Goal: Task Accomplishment & Management: Manage account settings

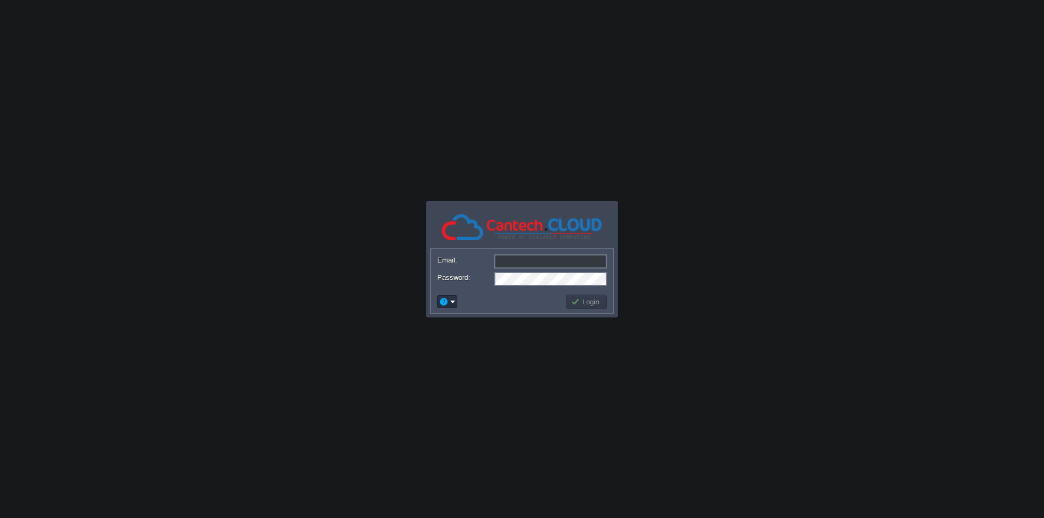
type input "[PERSON_NAME][EMAIL_ADDRESS][DOMAIN_NAME]"
click at [602, 303] on button "Login" at bounding box center [587, 302] width 32 height 10
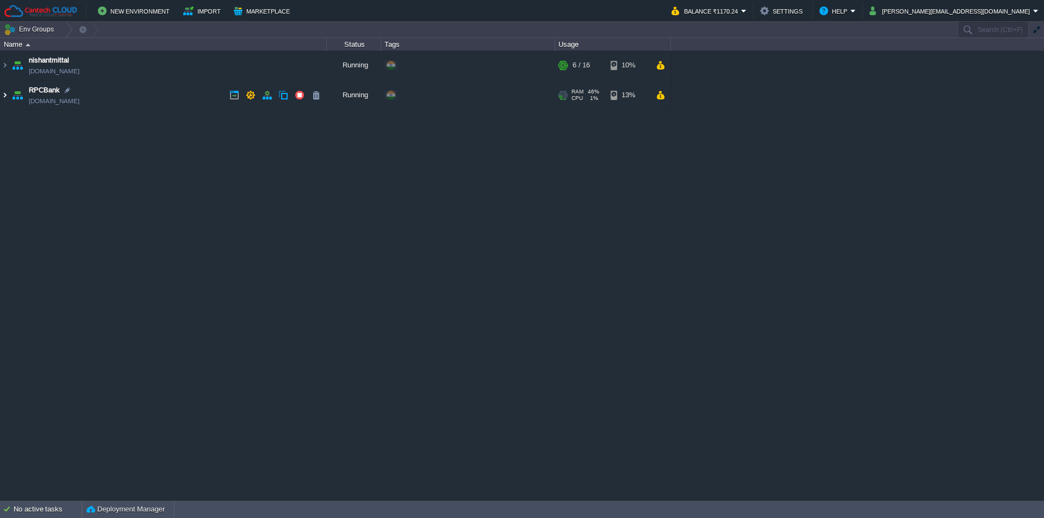
click at [1, 100] on img at bounding box center [5, 94] width 9 height 29
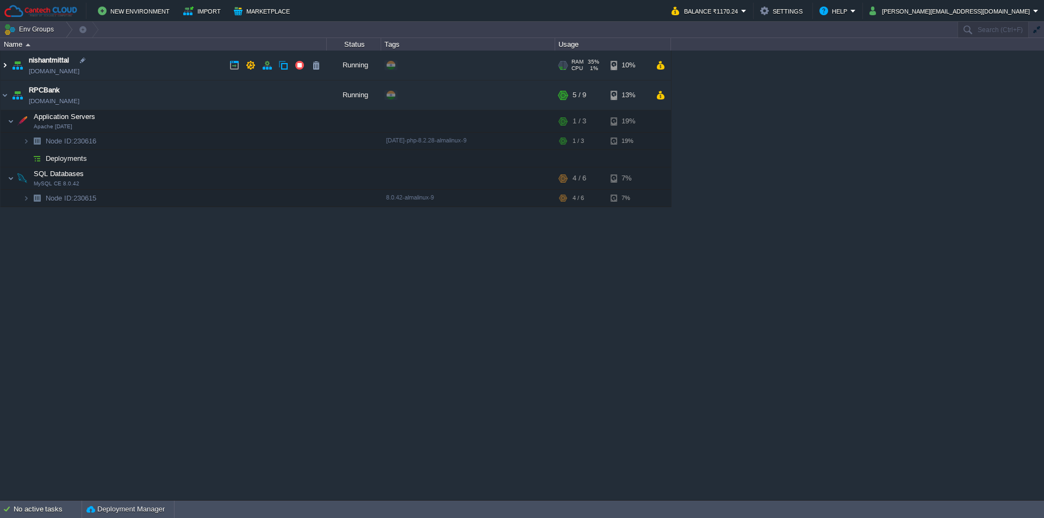
click at [3, 67] on img at bounding box center [5, 65] width 9 height 29
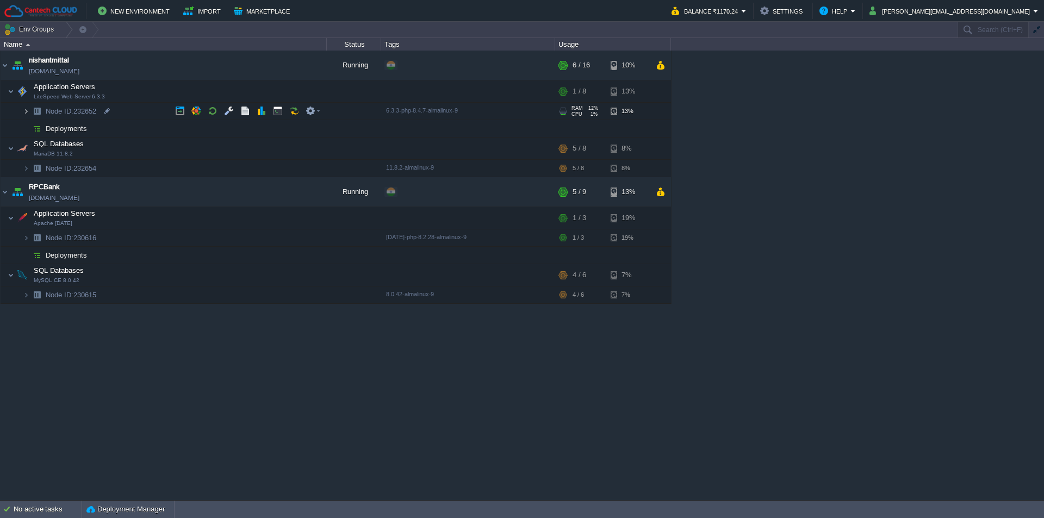
click at [26, 107] on img at bounding box center [26, 111] width 7 height 17
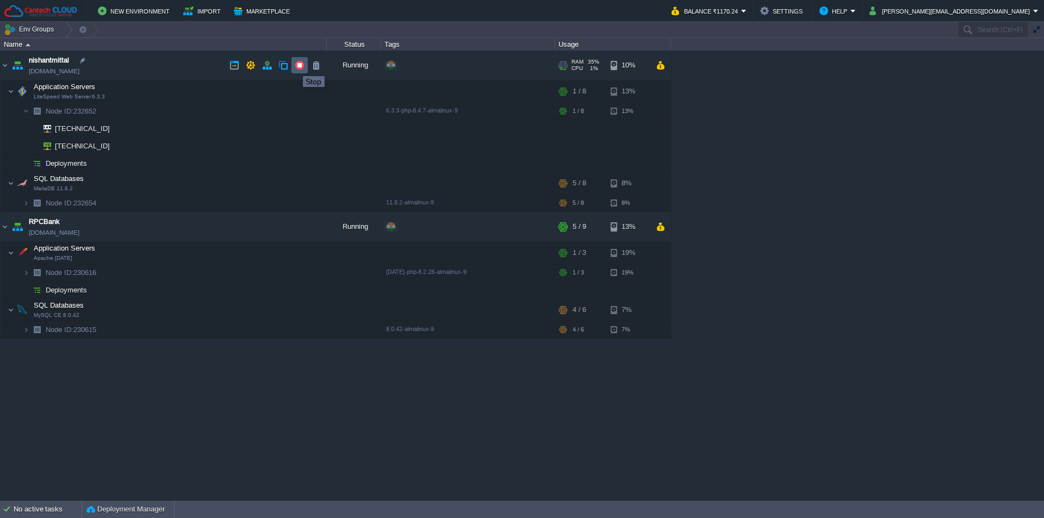
click at [295, 66] on button "button" at bounding box center [300, 65] width 10 height 10
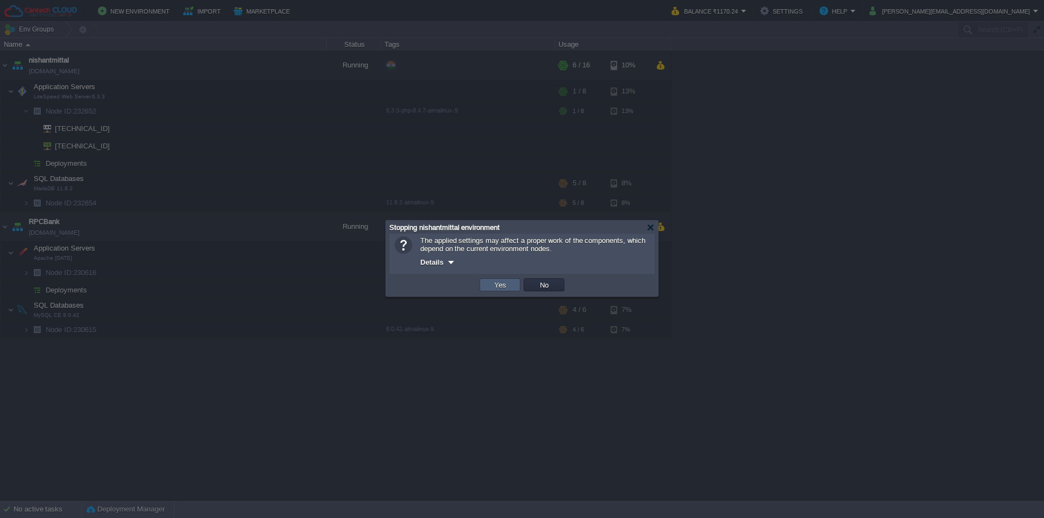
click at [488, 286] on td "Yes" at bounding box center [500, 284] width 41 height 13
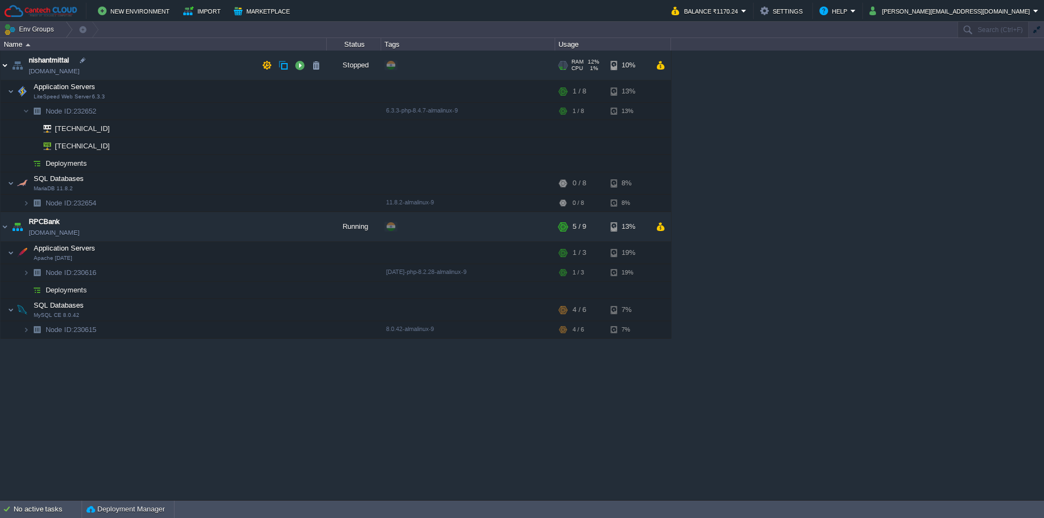
click at [5, 71] on img at bounding box center [5, 65] width 9 height 29
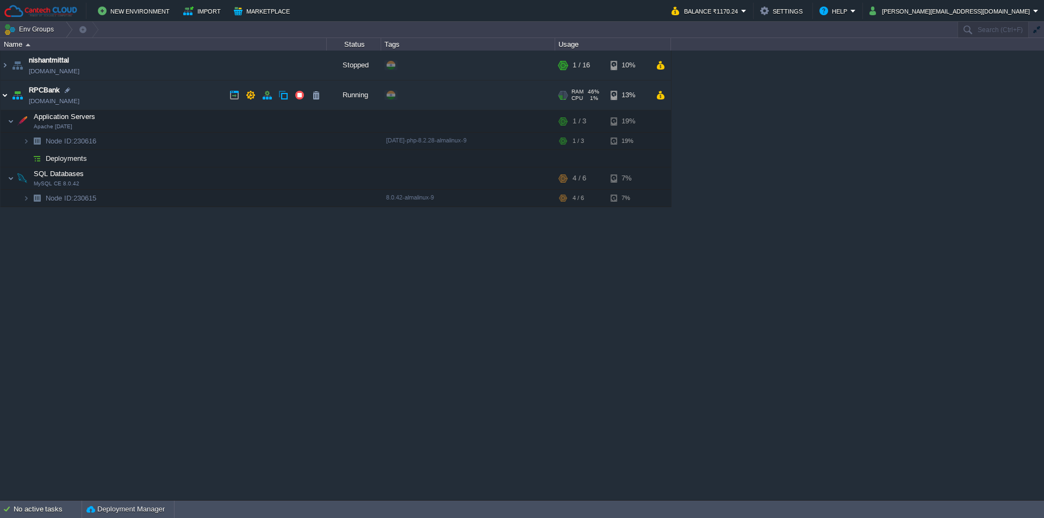
click at [2, 95] on img at bounding box center [5, 94] width 9 height 29
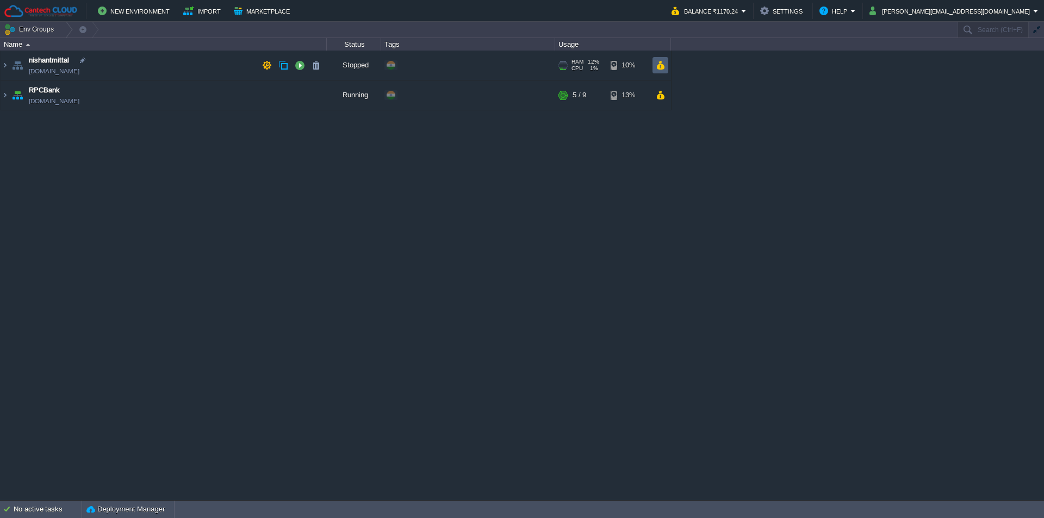
click at [653, 71] on td at bounding box center [661, 65] width 16 height 16
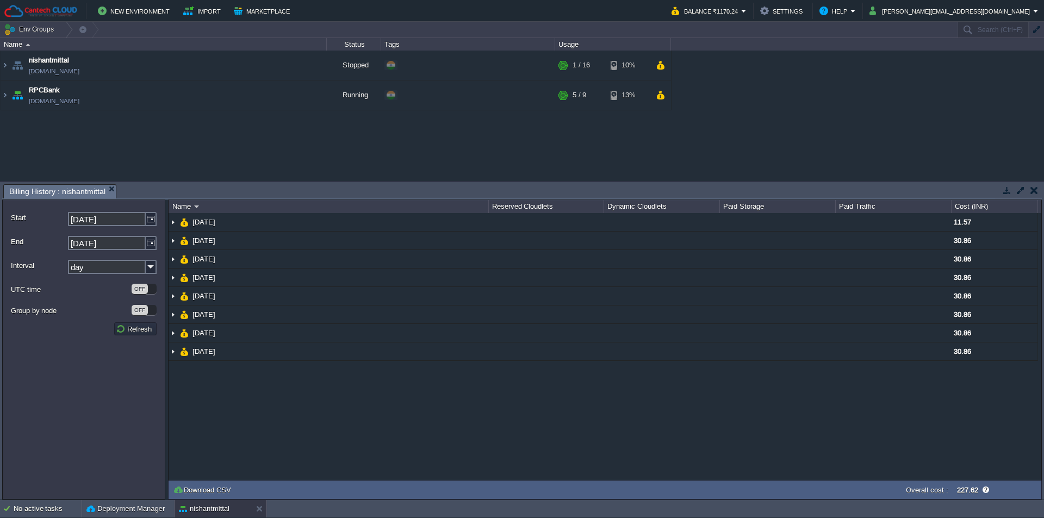
click at [1037, 190] on button "button" at bounding box center [1035, 190] width 8 height 10
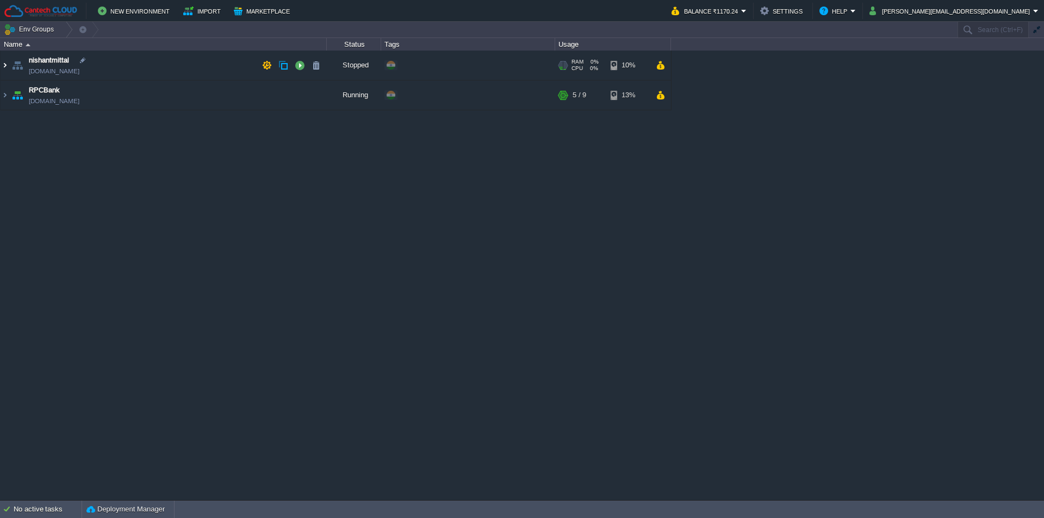
click at [8, 65] on img at bounding box center [5, 65] width 9 height 29
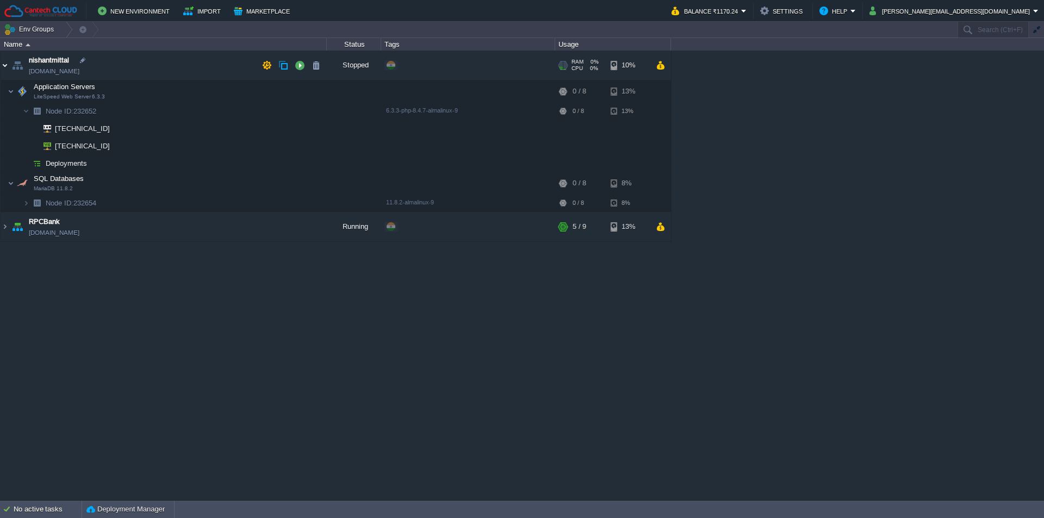
click at [3, 65] on img at bounding box center [5, 65] width 9 height 29
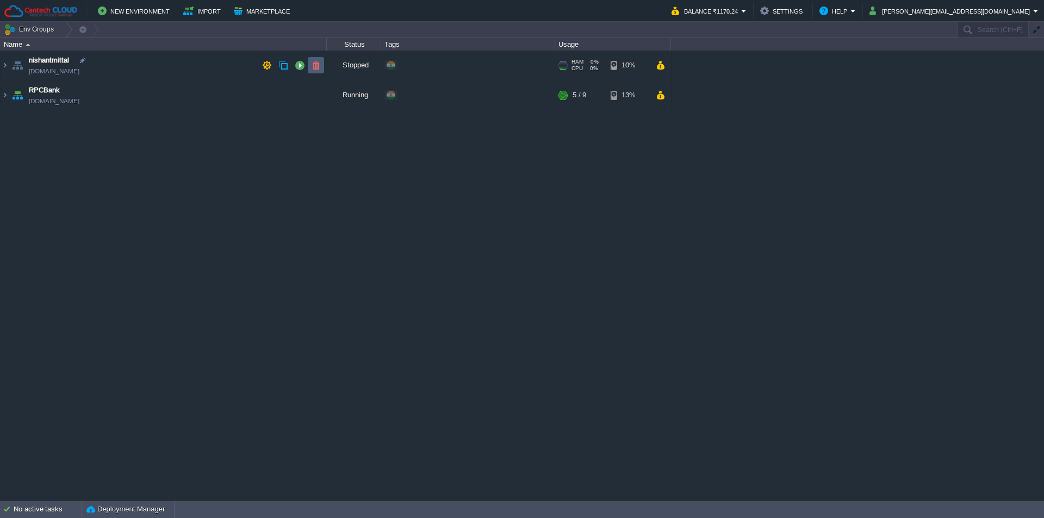
click at [317, 67] on button "button" at bounding box center [316, 65] width 10 height 10
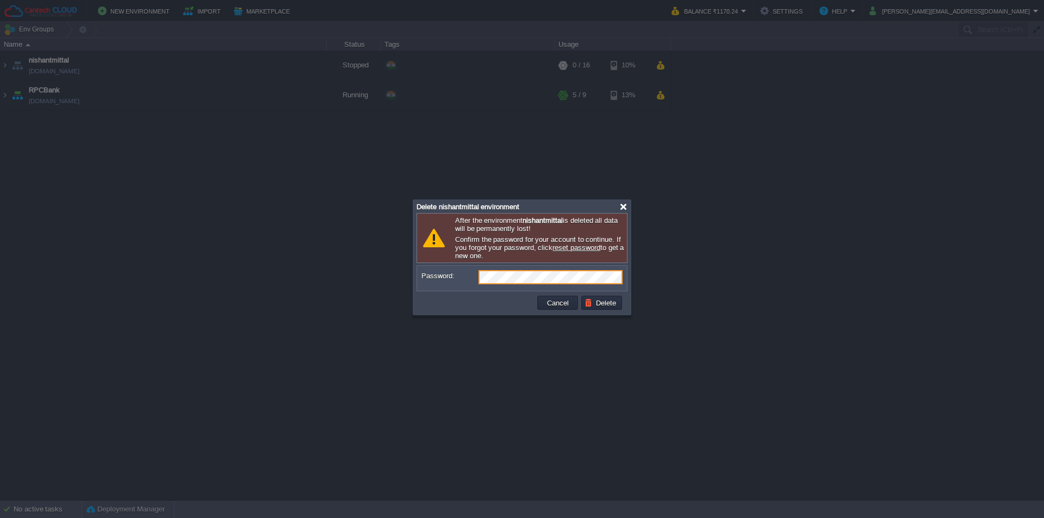
click at [621, 206] on div at bounding box center [623, 207] width 8 height 8
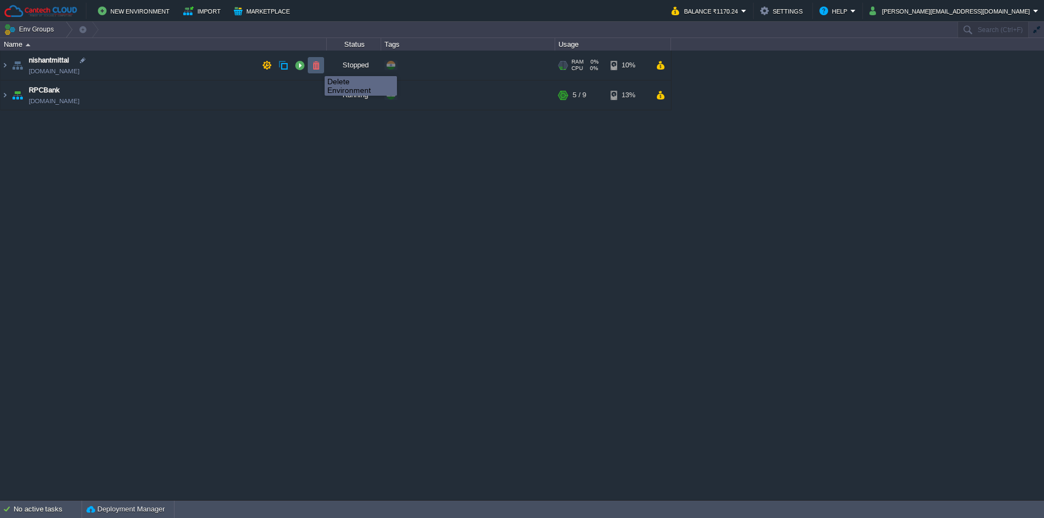
click at [317, 66] on button "button" at bounding box center [316, 65] width 10 height 10
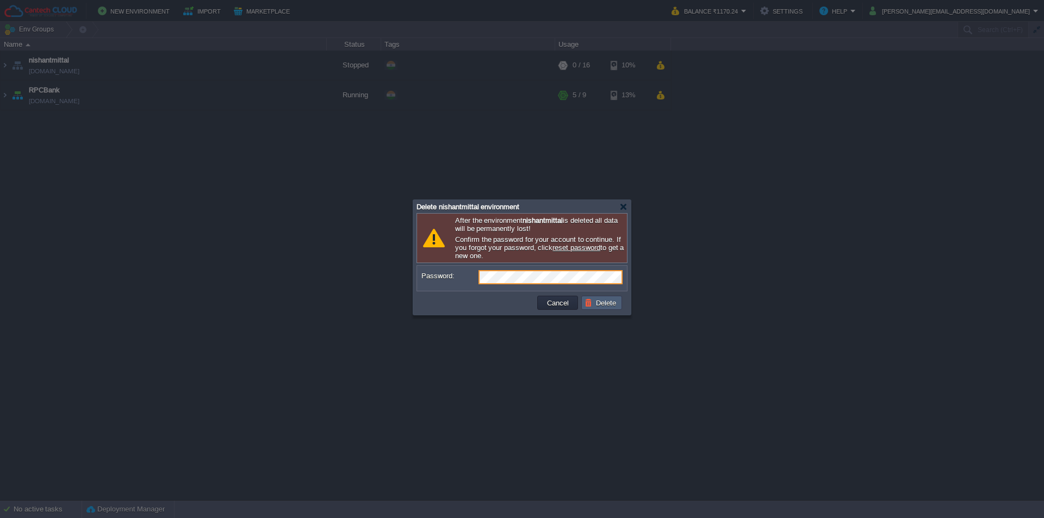
click at [599, 308] on button "Delete" at bounding box center [602, 303] width 35 height 10
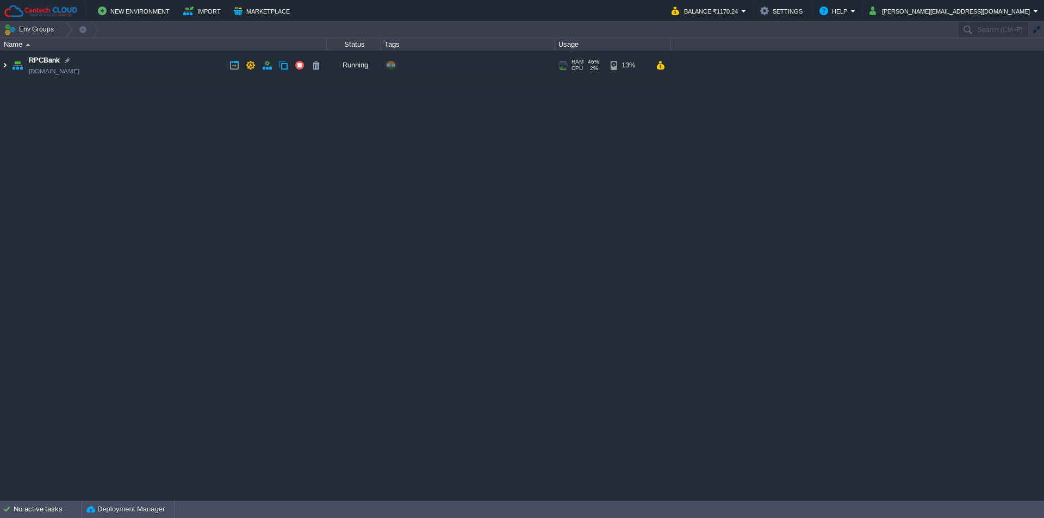
click at [1, 69] on img at bounding box center [5, 65] width 9 height 29
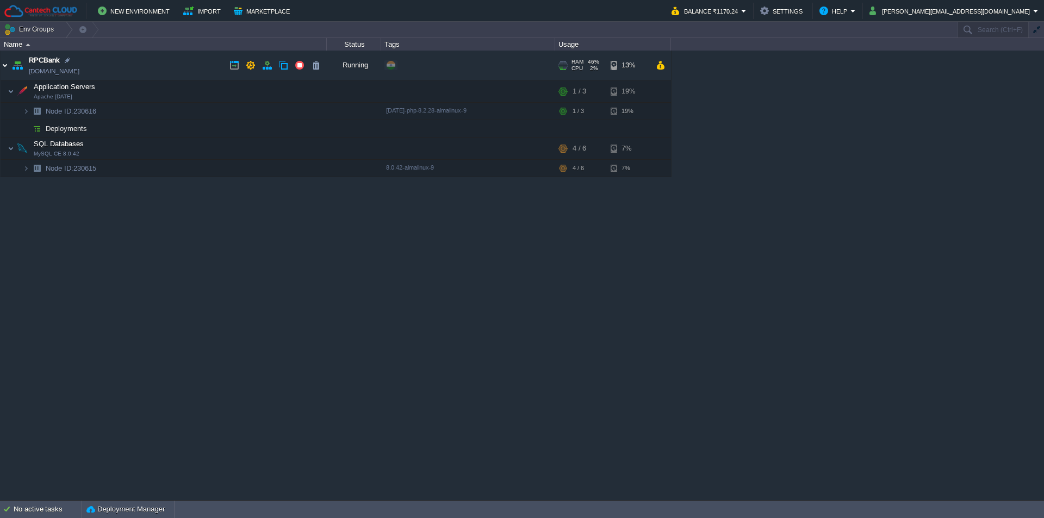
click at [1, 69] on img at bounding box center [5, 65] width 9 height 29
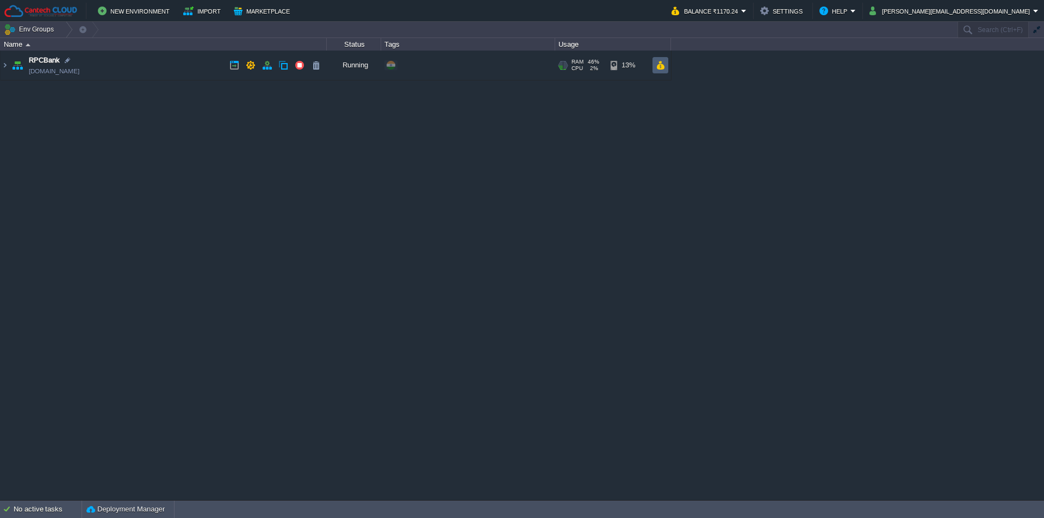
click at [662, 66] on button "button" at bounding box center [660, 65] width 9 height 10
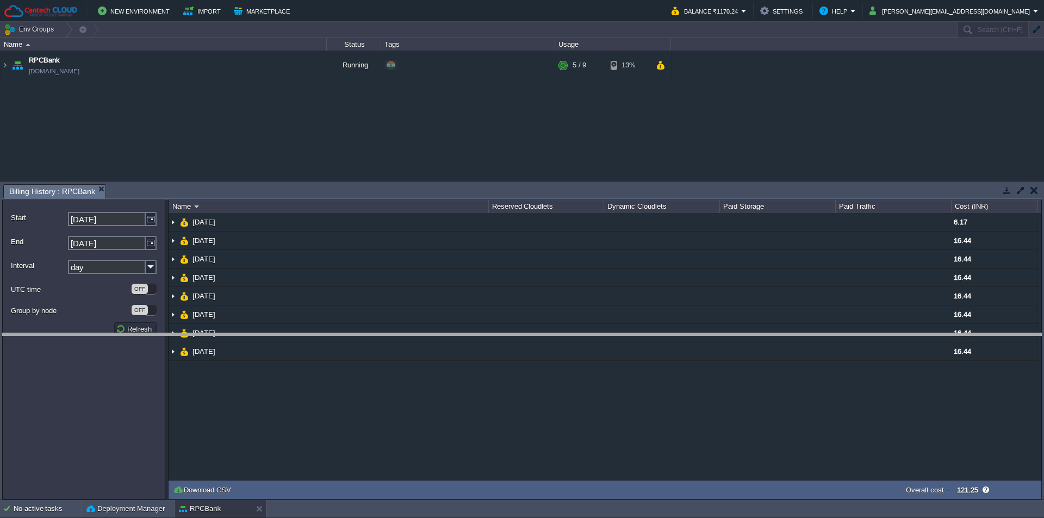
drag, startPoint x: 519, startPoint y: 190, endPoint x: 537, endPoint y: 346, distance: 156.6
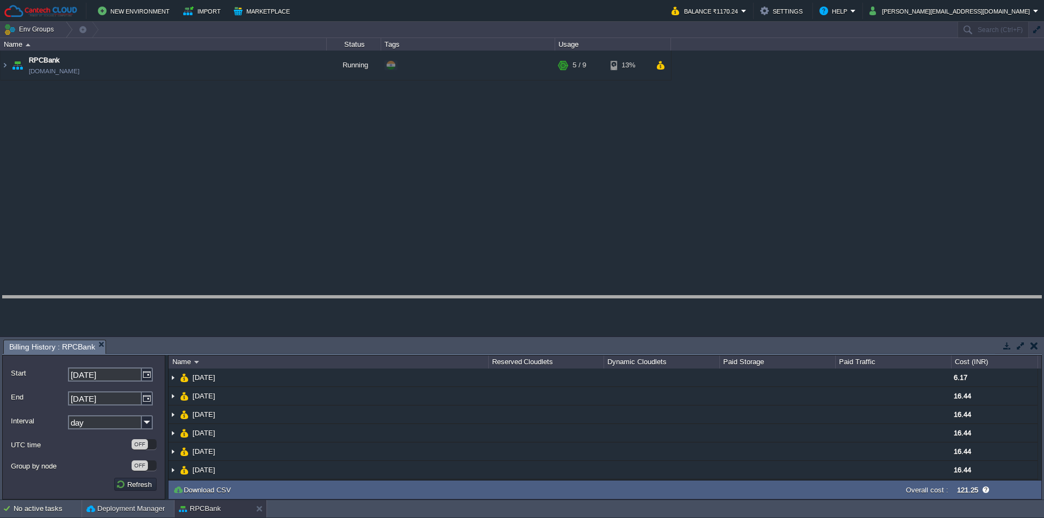
drag, startPoint x: 537, startPoint y: 346, endPoint x: 541, endPoint y: 305, distance: 41.5
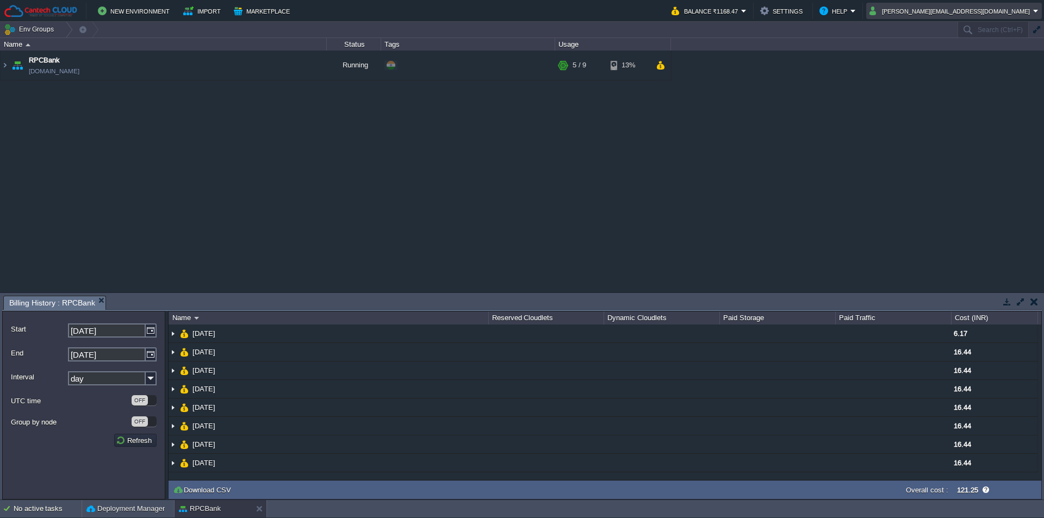
click at [1003, 5] on button "[PERSON_NAME][EMAIL_ADDRESS][DOMAIN_NAME]" at bounding box center [952, 10] width 164 height 13
click at [945, 54] on span "Sign out" at bounding box center [952, 57] width 26 height 8
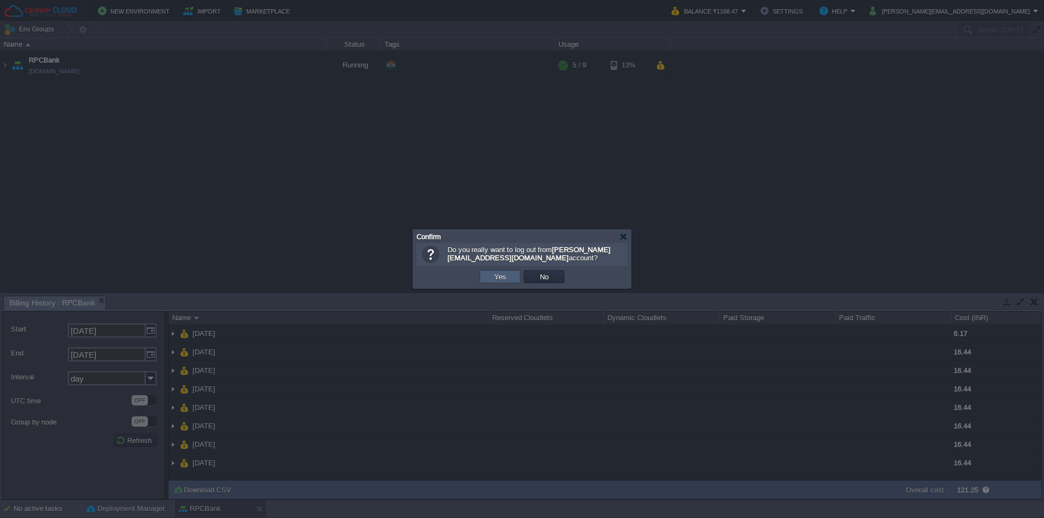
click at [499, 277] on button "Yes" at bounding box center [500, 277] width 18 height 10
